Goal: Navigation & Orientation: Find specific page/section

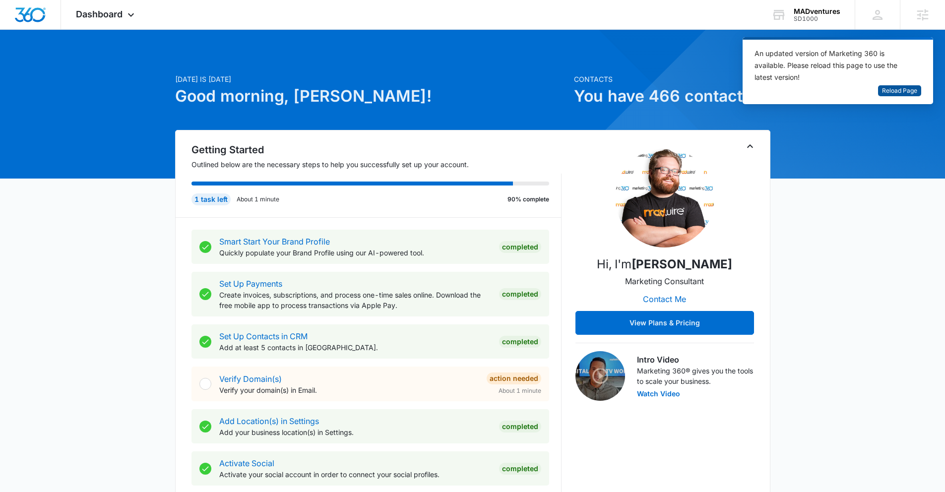
click at [891, 92] on span "Reload Page" at bounding box center [899, 90] width 35 height 9
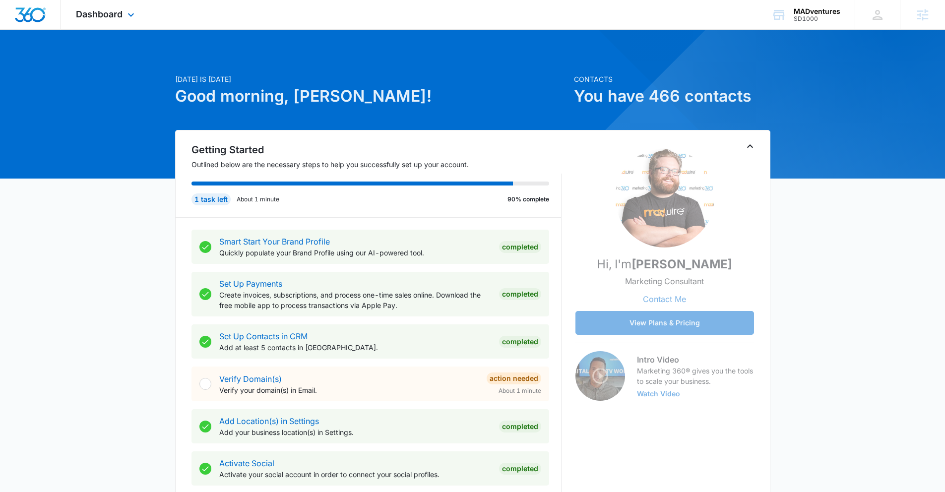
click at [113, 20] on div "Dashboard Apps Reputation Websites Forms CRM Email Social Shop Payments POS Con…" at bounding box center [106, 14] width 91 height 29
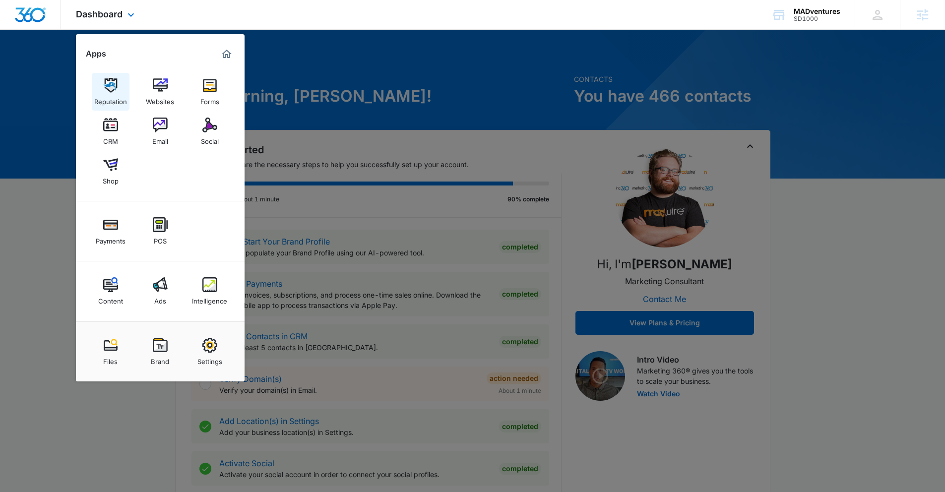
click at [111, 88] on img at bounding box center [110, 85] width 15 height 15
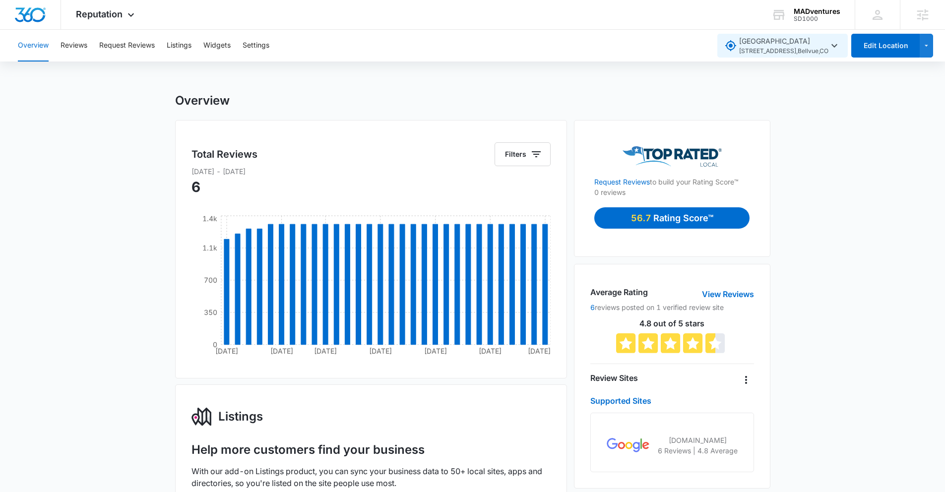
click at [835, 46] on icon "button" at bounding box center [834, 45] width 6 height 3
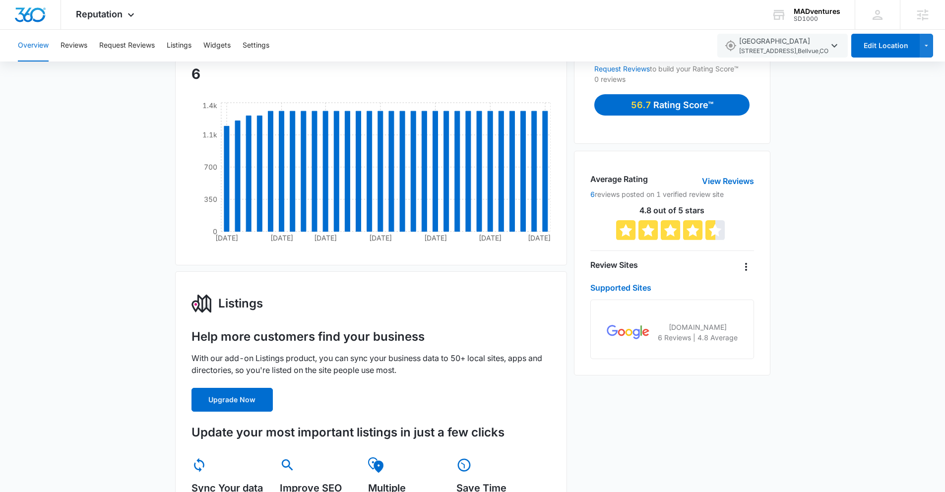
scroll to position [111, 0]
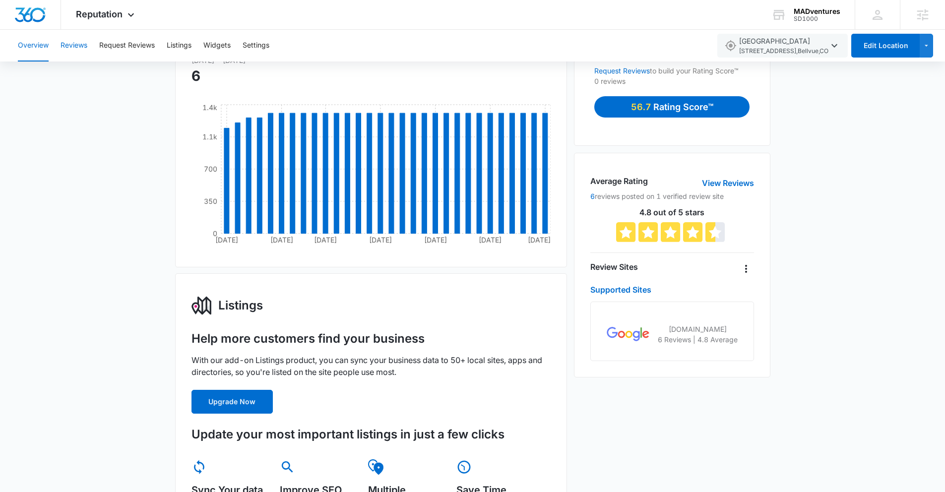
click at [82, 50] on button "Reviews" at bounding box center [73, 46] width 27 height 32
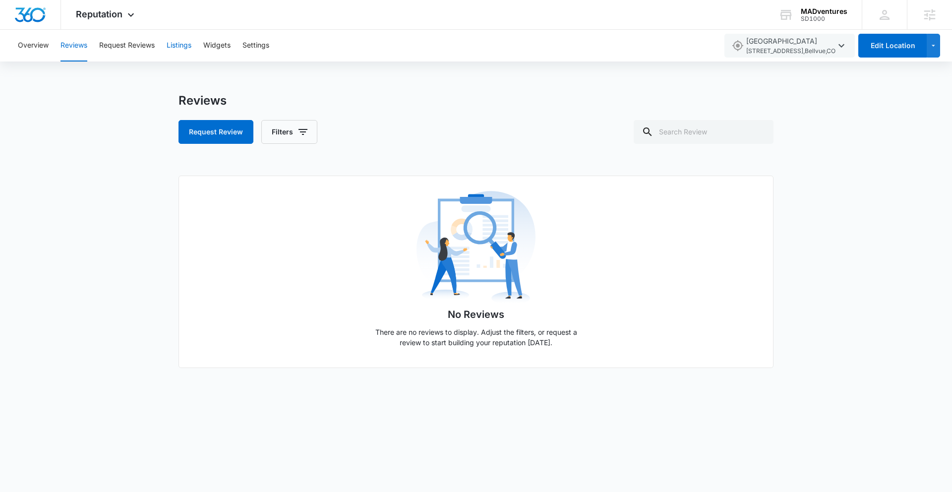
click at [178, 48] on button "Listings" at bounding box center [179, 46] width 25 height 32
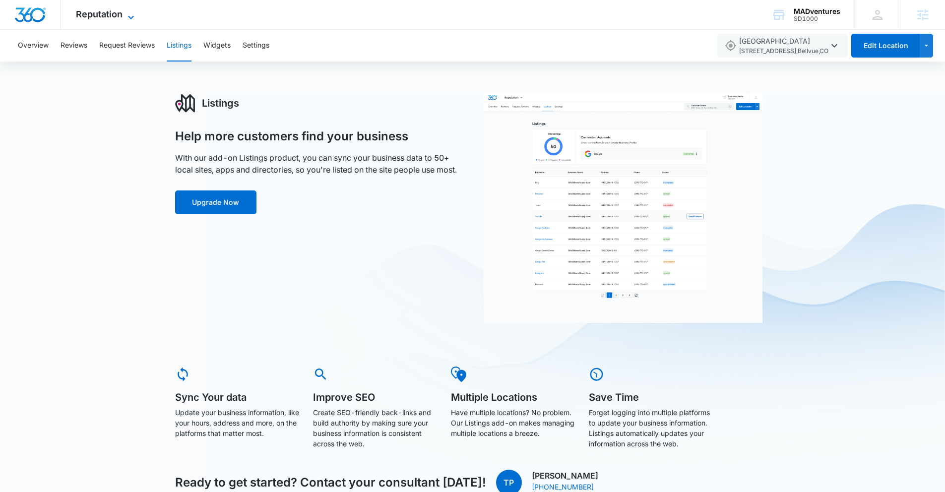
click at [108, 16] on span "Reputation" at bounding box center [99, 14] width 47 height 10
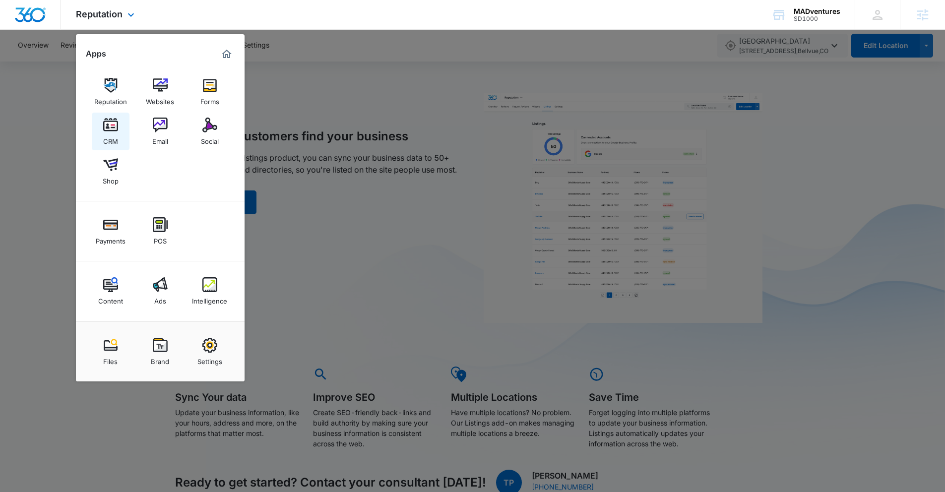
click at [117, 126] on img at bounding box center [110, 125] width 15 height 15
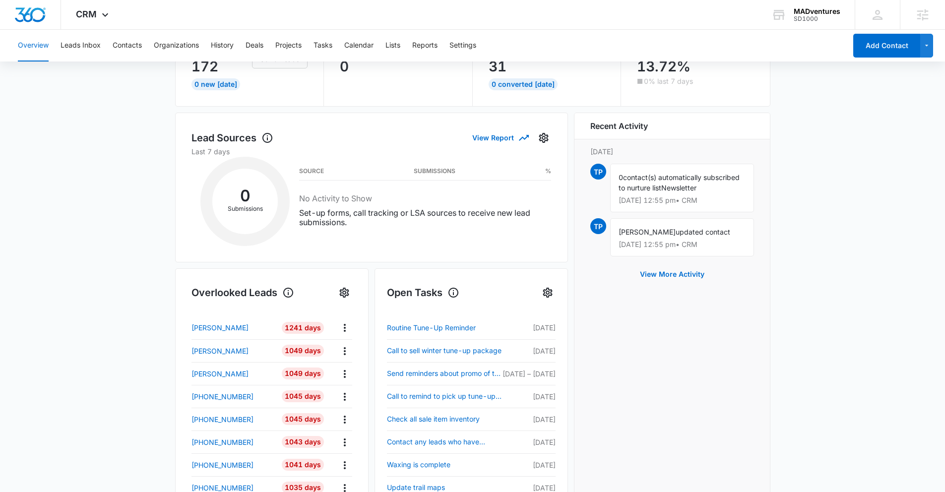
scroll to position [74, 0]
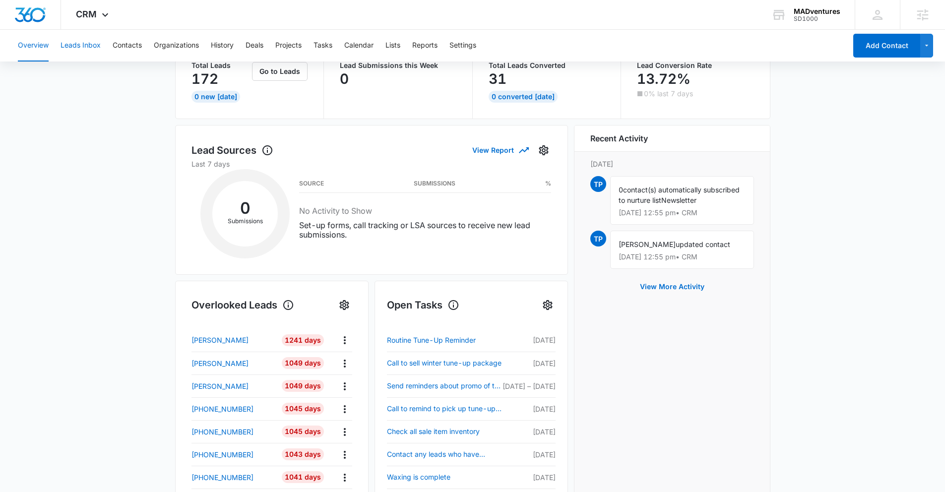
click at [95, 48] on button "Leads Inbox" at bounding box center [80, 46] width 40 height 32
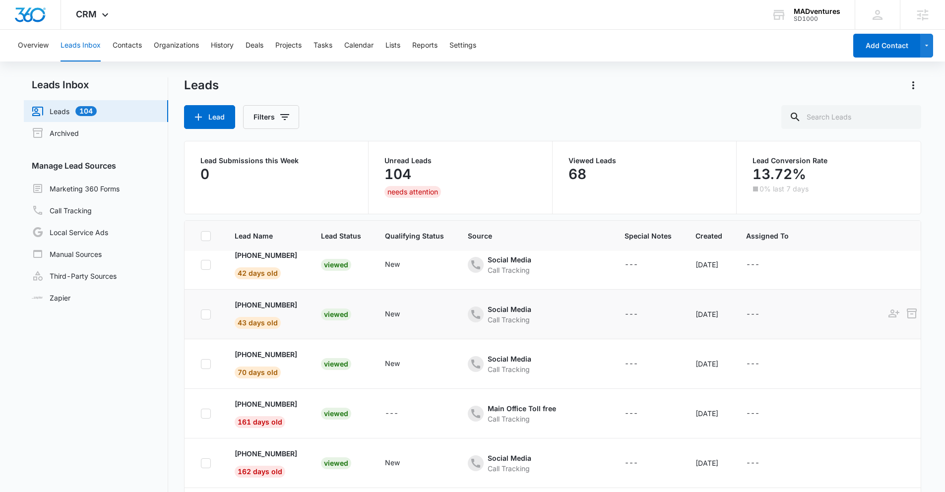
scroll to position [34, 0]
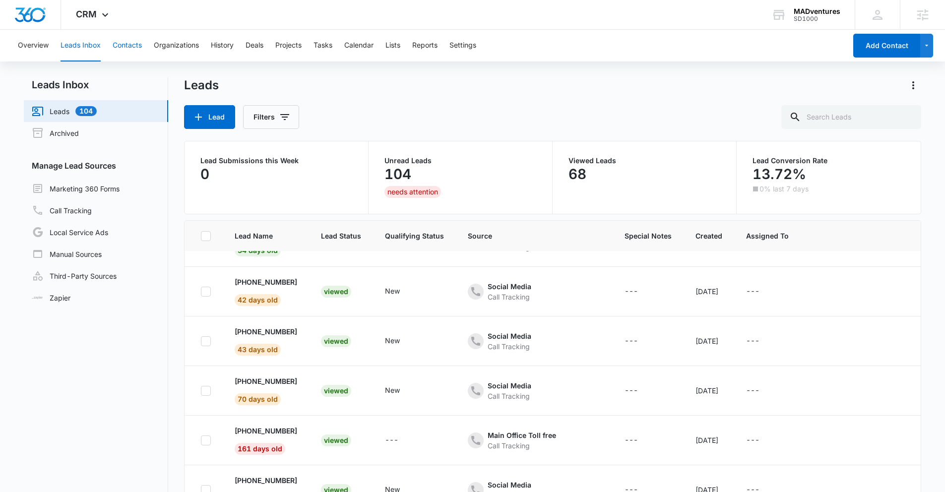
click at [132, 47] on button "Contacts" at bounding box center [127, 46] width 29 height 32
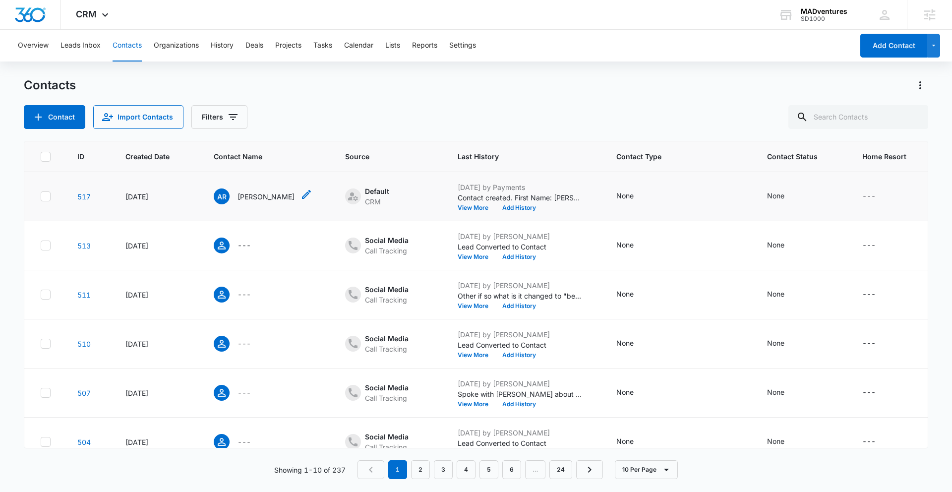
click at [245, 199] on p "Adrianne Ridder" at bounding box center [266, 196] width 57 height 10
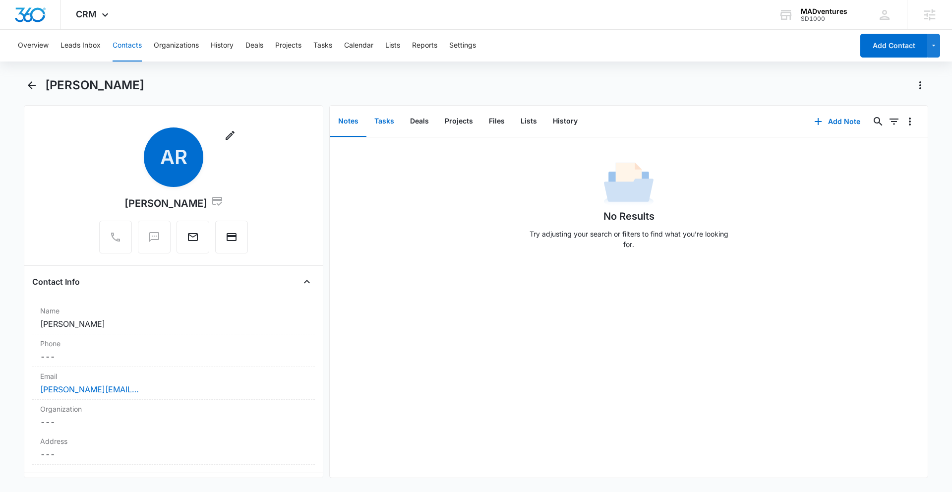
click at [382, 124] on button "Tasks" at bounding box center [384, 121] width 36 height 31
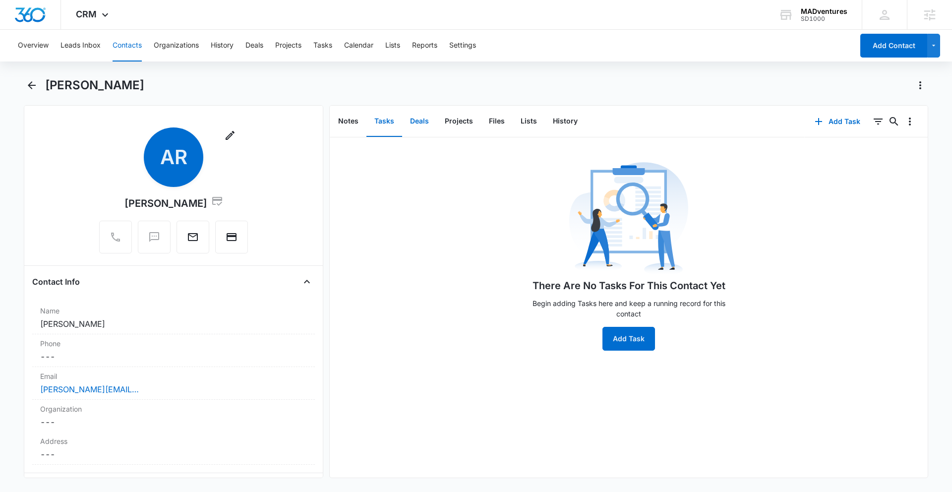
click at [424, 125] on button "Deals" at bounding box center [419, 121] width 35 height 31
click at [498, 124] on button "Files" at bounding box center [497, 121] width 32 height 31
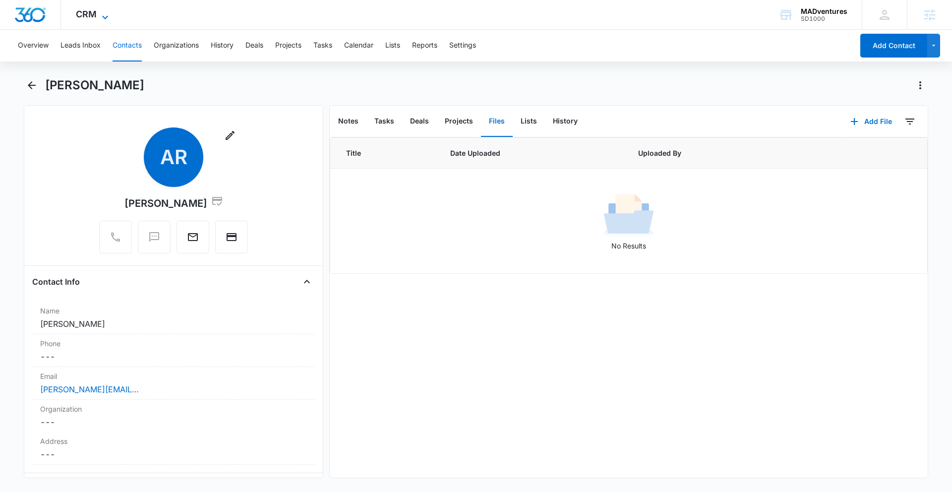
click at [101, 19] on icon at bounding box center [105, 17] width 12 height 12
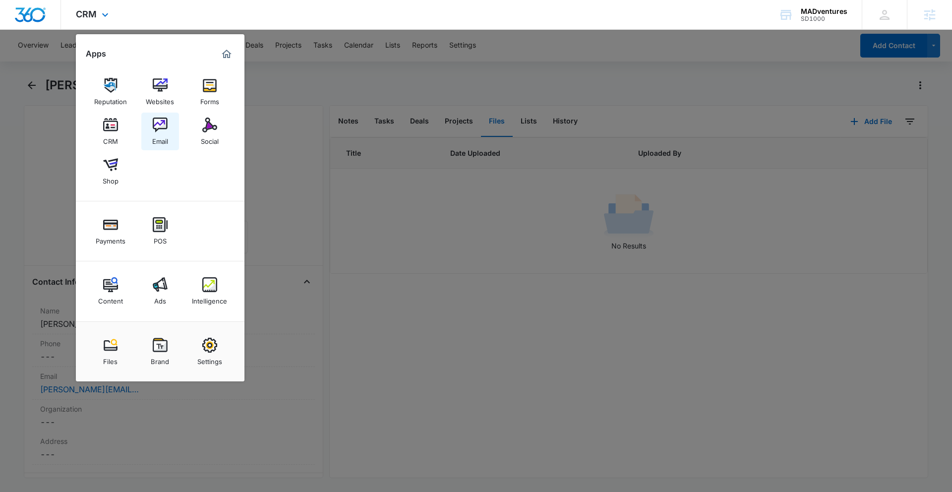
click at [164, 128] on img at bounding box center [160, 125] width 15 height 15
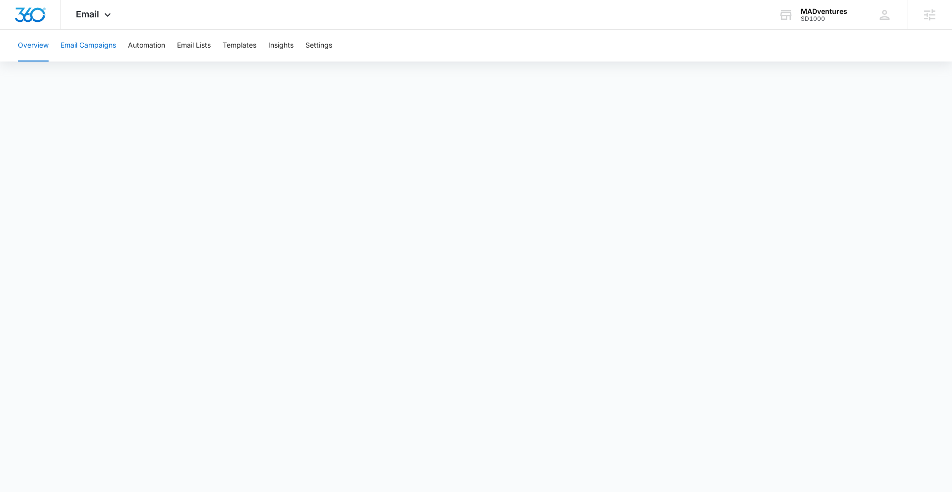
click at [93, 45] on button "Email Campaigns" at bounding box center [88, 46] width 56 height 32
click at [144, 44] on button "Automation" at bounding box center [146, 46] width 37 height 32
click at [237, 47] on button "Templates" at bounding box center [240, 46] width 34 height 32
click at [279, 47] on button "Insights" at bounding box center [280, 46] width 25 height 32
click at [97, 18] on span "Email" at bounding box center [87, 14] width 23 height 10
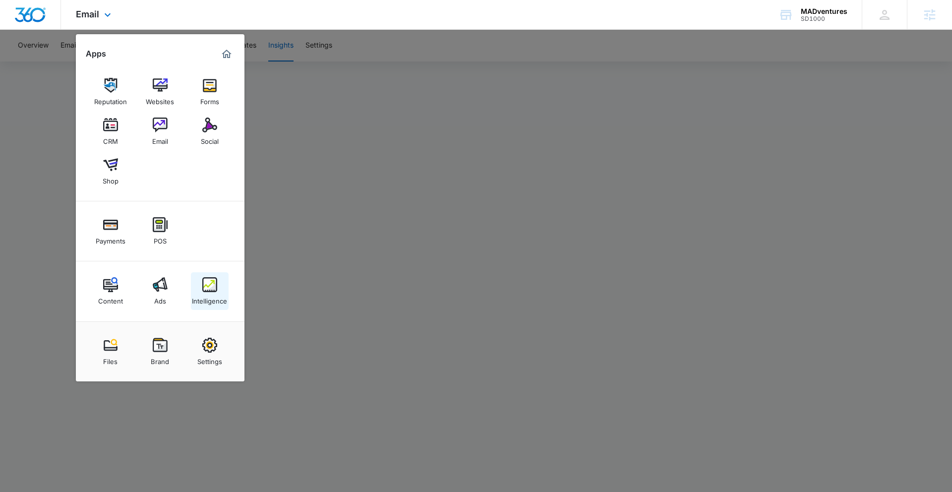
click at [213, 287] on img at bounding box center [209, 284] width 15 height 15
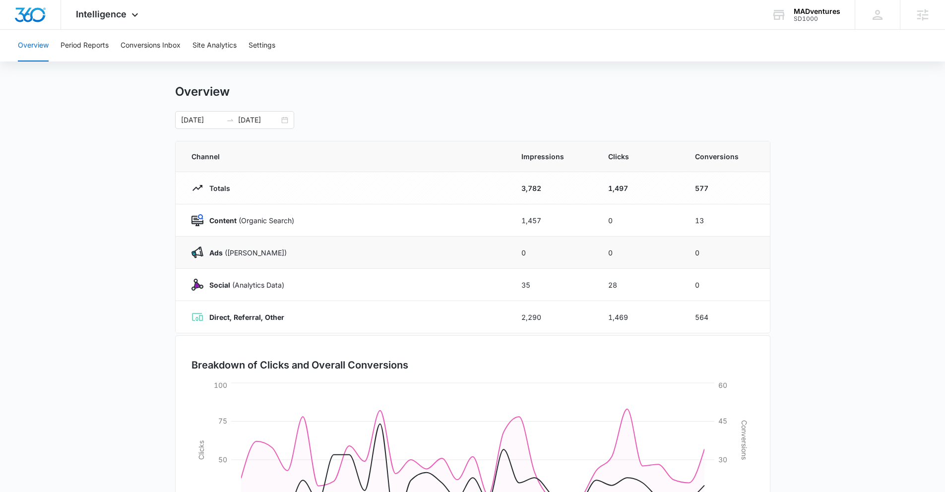
scroll to position [9, 0]
click at [147, 47] on button "Conversions Inbox" at bounding box center [150, 46] width 60 height 32
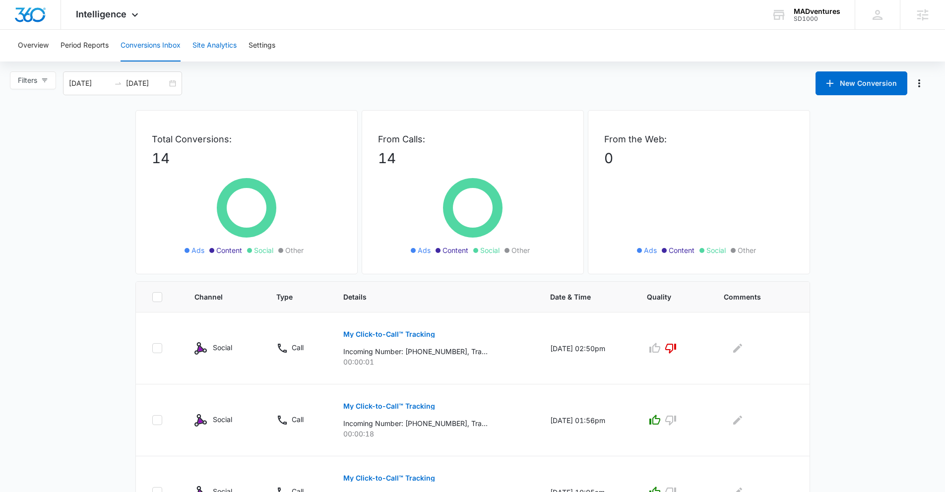
click at [219, 51] on button "Site Analytics" at bounding box center [214, 46] width 44 height 32
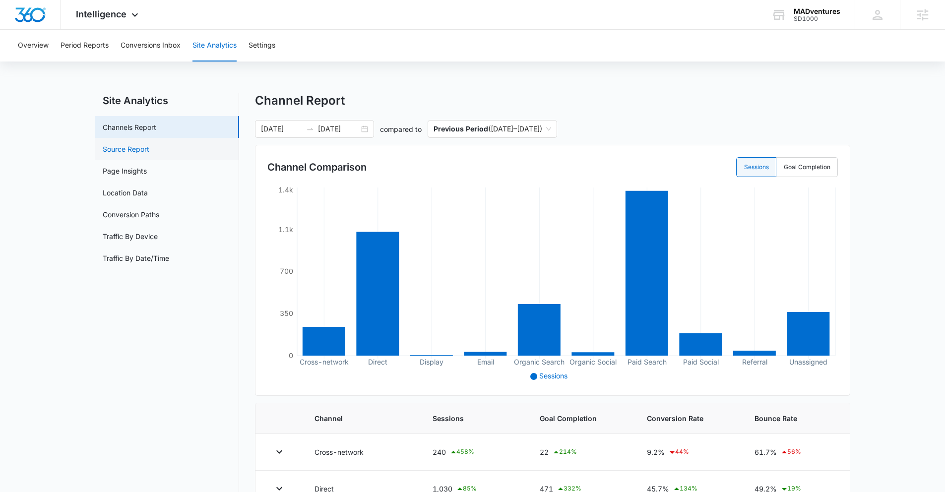
click at [149, 153] on link "Source Report" at bounding box center [126, 149] width 47 height 10
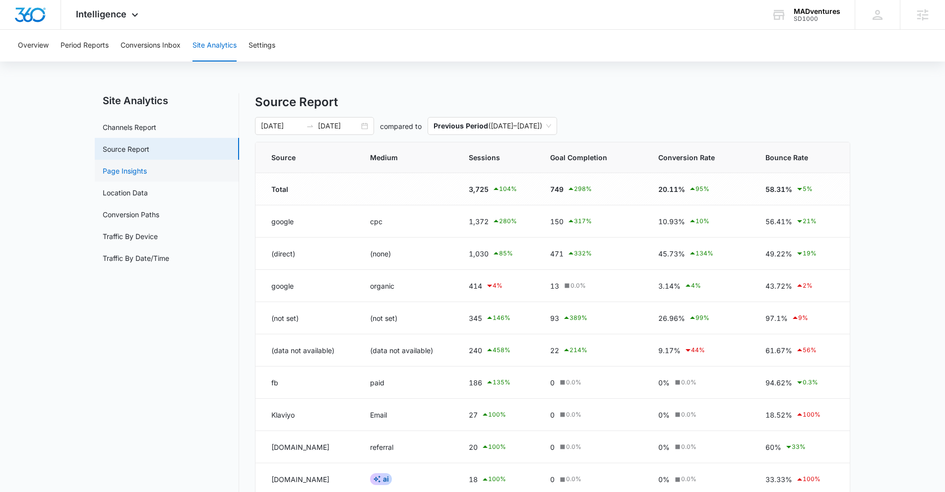
click at [147, 171] on link "Page Insights" at bounding box center [125, 171] width 44 height 10
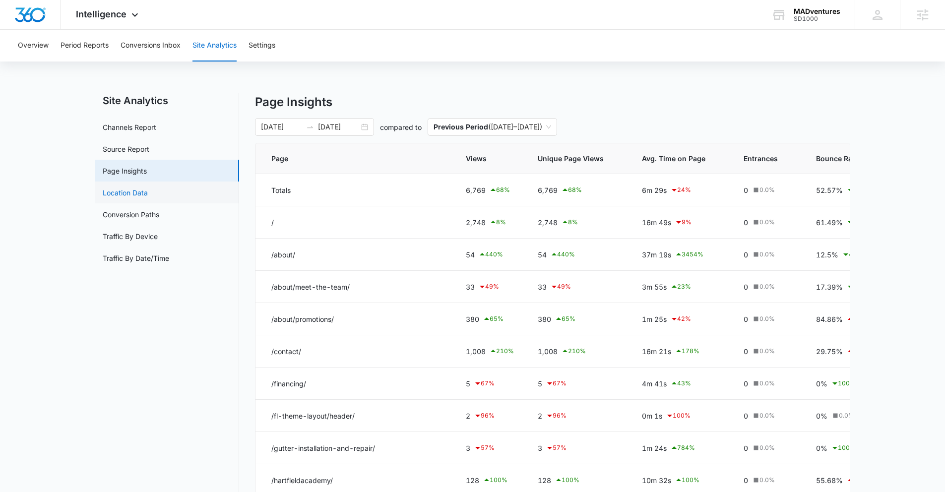
click at [148, 193] on link "Location Data" at bounding box center [125, 192] width 45 height 10
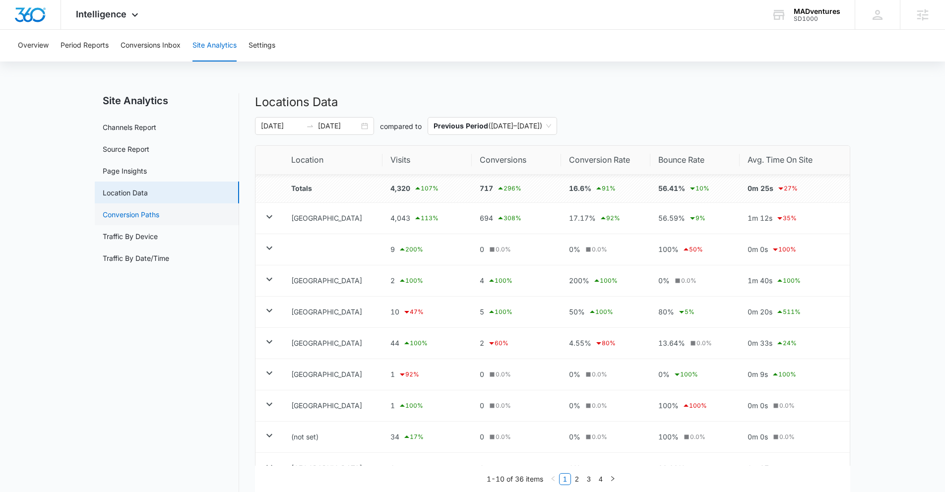
click at [159, 213] on link "Conversion Paths" at bounding box center [131, 214] width 57 height 10
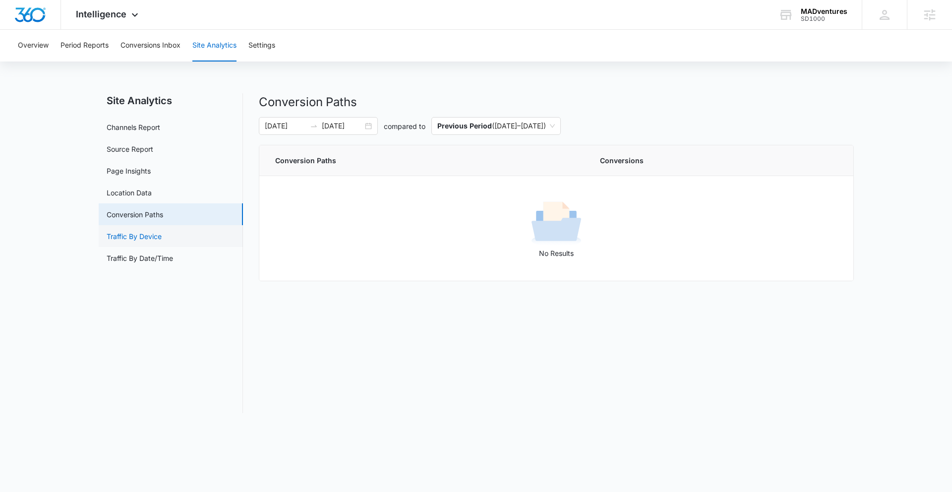
click at [162, 234] on link "Traffic By Device" at bounding box center [134, 236] width 55 height 10
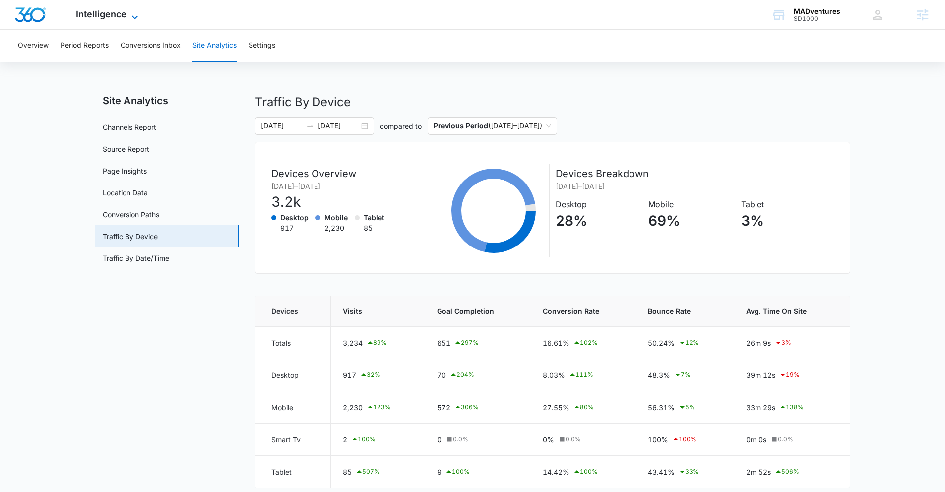
click at [122, 18] on span "Intelligence" at bounding box center [101, 14] width 51 height 10
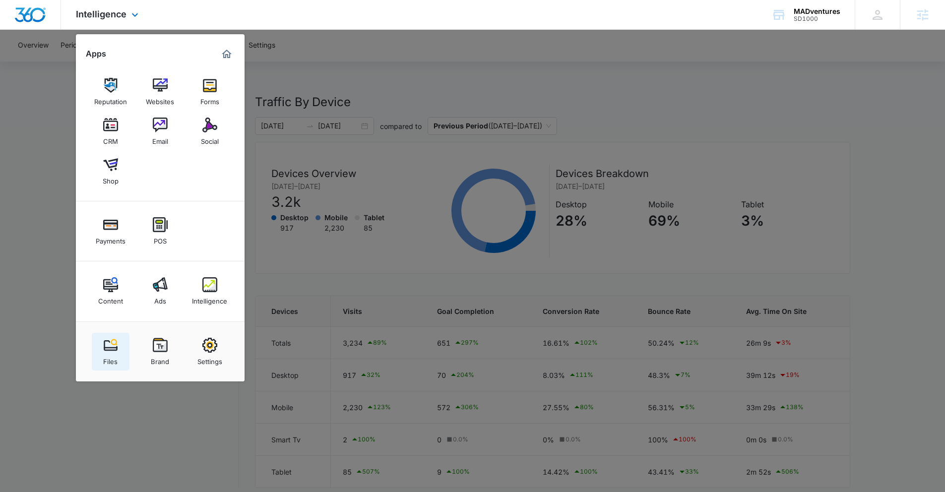
click at [106, 349] on img at bounding box center [110, 345] width 15 height 15
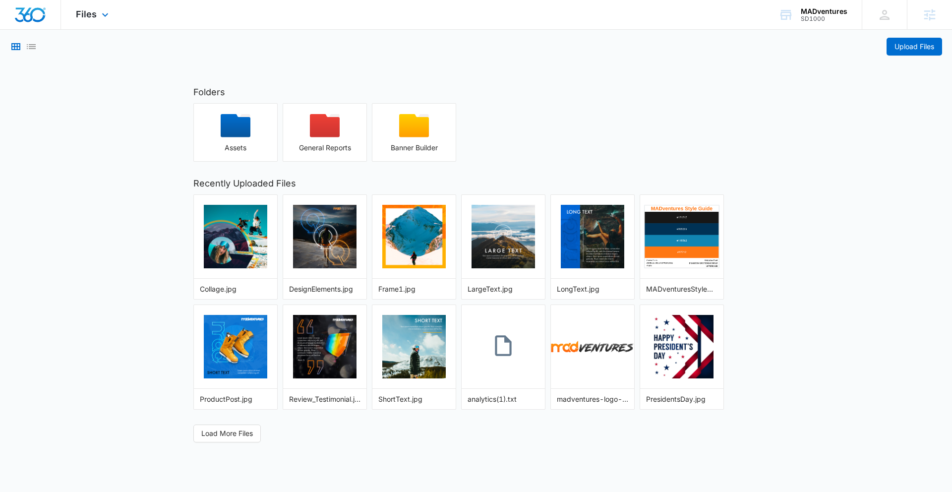
click at [93, 20] on div "Files Apps Reputation Websites Forms CRM Email Social Shop Payments POS Content…" at bounding box center [93, 14] width 65 height 29
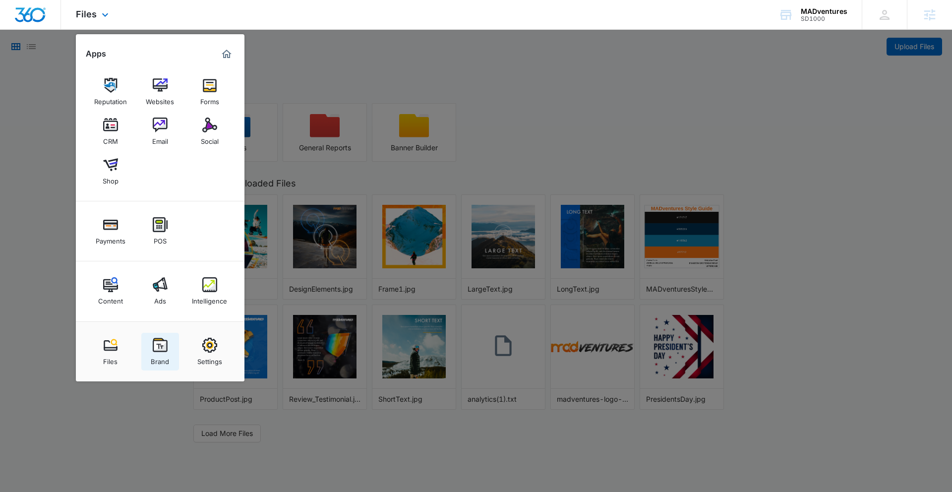
click at [166, 343] on img at bounding box center [160, 345] width 15 height 15
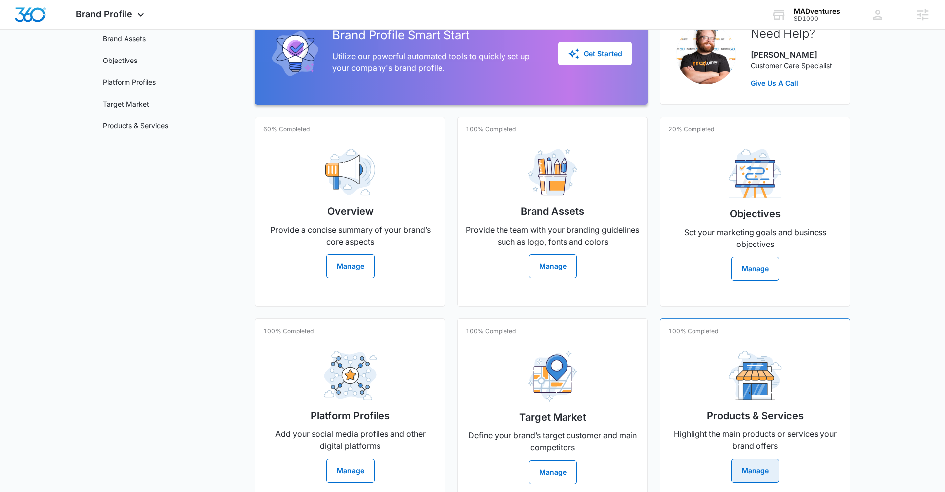
scroll to position [103, 0]
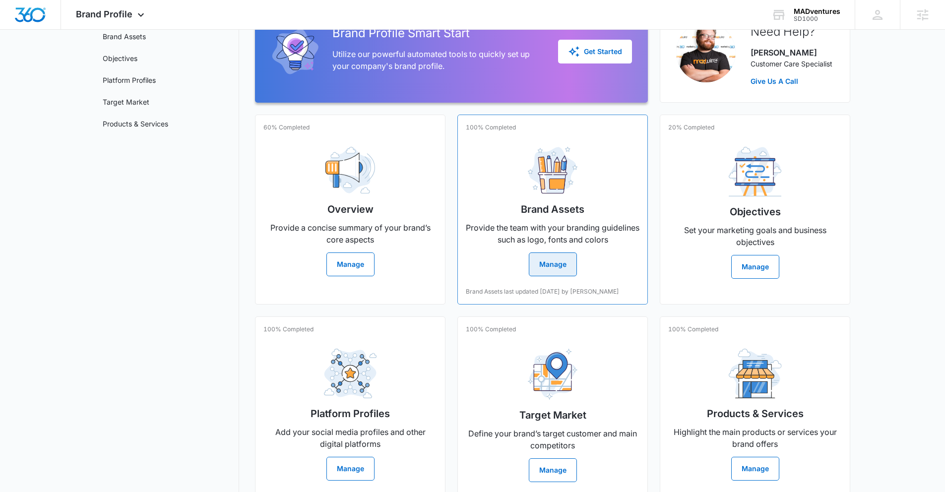
click at [559, 270] on button "Manage" at bounding box center [553, 264] width 48 height 24
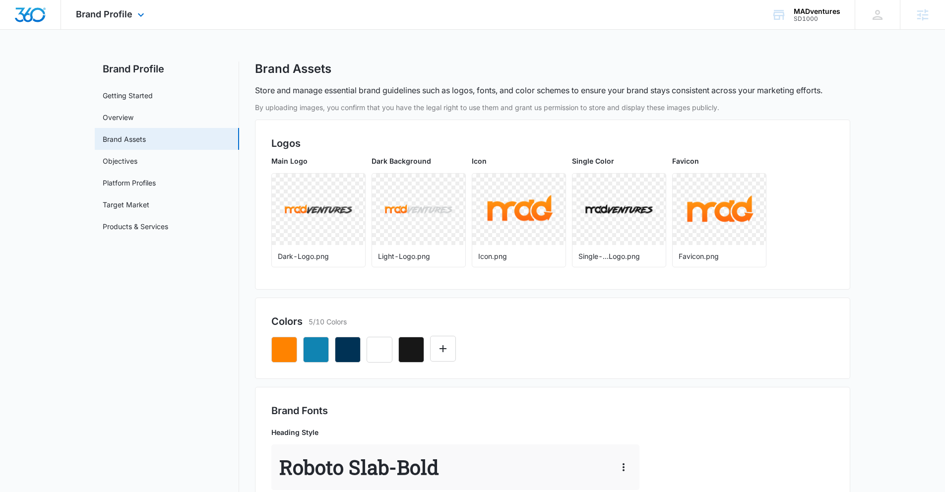
click at [113, 20] on div "Brand Profile Apps Reputation Websites Forms CRM Email Social Shop Payments POS…" at bounding box center [111, 14] width 101 height 29
